Goal: Find specific page/section: Find specific page/section

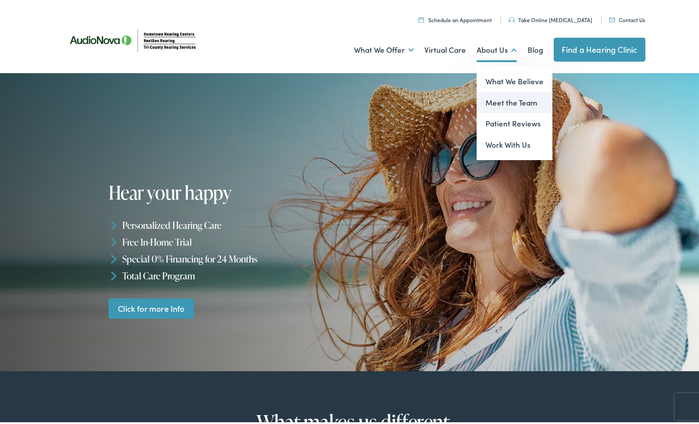
click at [498, 101] on link "Meet the Team" at bounding box center [515, 100] width 76 height 21
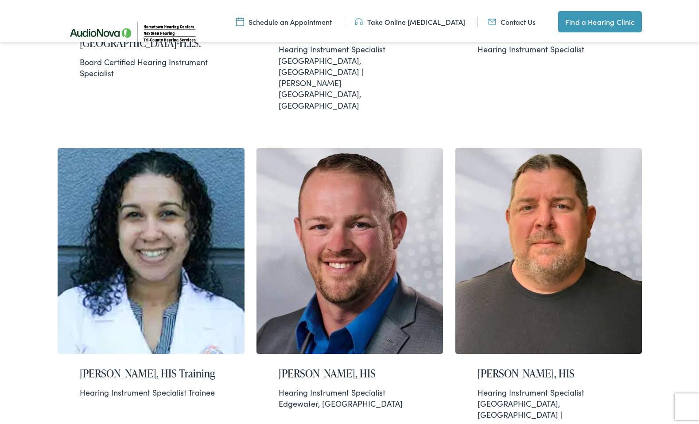
scroll to position [842, 0]
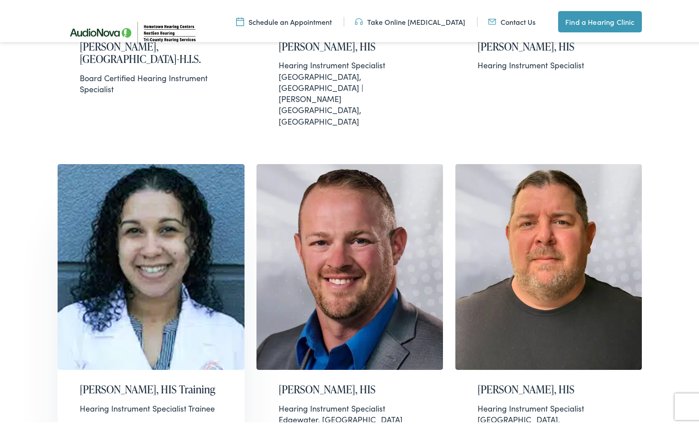
click at [116, 184] on img at bounding box center [151, 265] width 187 height 206
